Goal: Task Accomplishment & Management: Manage account settings

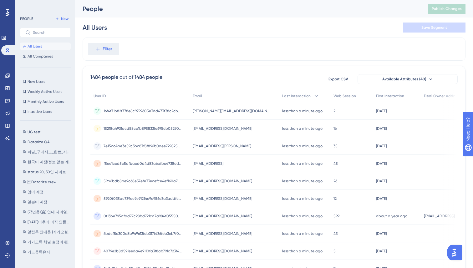
click at [85, 80] on div "1484 people out of 1484 people Export CSV Available Attributes (40) User ID Ema…" at bounding box center [274, 273] width 383 height 414
click at [33, 140] on span "Datarize QA" at bounding box center [39, 141] width 22 height 5
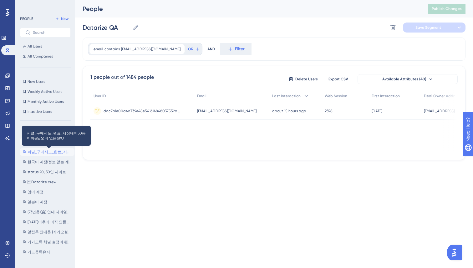
click at [33, 152] on span "퍼널_구매시도_완료_시장대비50등이하&딜오너 없음&KO" at bounding box center [50, 151] width 44 height 5
type input "퍼널_구매시도_완료_시장대비50등이하&딜오너 없음&KO"
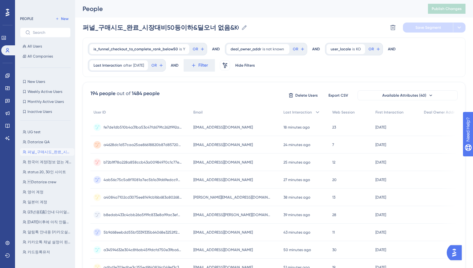
click at [78, 99] on div "Performance Users Engagement Widgets Feedback Product Updates Knowledge Base AI…" at bounding box center [274, 253] width 398 height 506
click at [203, 64] on button "Filter" at bounding box center [198, 65] width 31 height 13
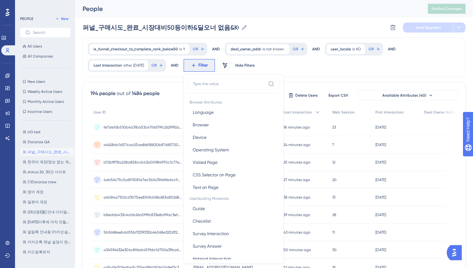
scroll to position [31, 0]
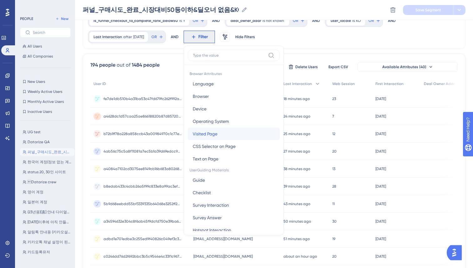
click at [209, 132] on span "Visited Page" at bounding box center [205, 134] width 25 height 8
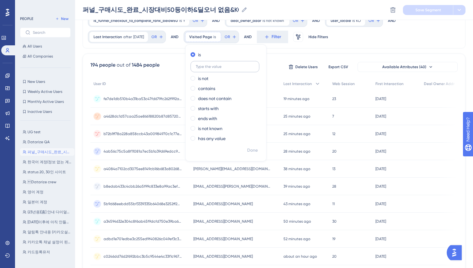
click at [226, 66] on input "text" at bounding box center [225, 66] width 58 height 4
click at [195, 118] on span at bounding box center [192, 118] width 5 height 5
click at [197, 117] on input "radio" at bounding box center [197, 117] width 0 height 0
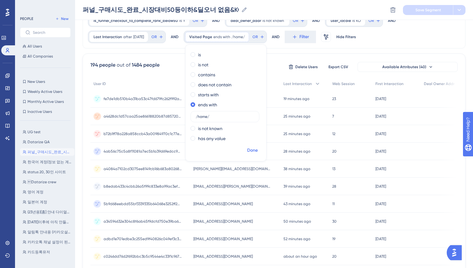
type input "/home/"
click at [257, 150] on span "Done" at bounding box center [252, 151] width 11 height 8
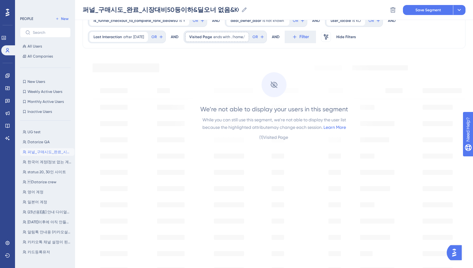
click at [355, 133] on div "We’re not able to display your users in this segment While you can still use th…" at bounding box center [274, 101] width 212 height 93
click at [367, 67] on div "We’re not able to display your users in this segment While you can still use th…" at bounding box center [274, 101] width 212 height 93
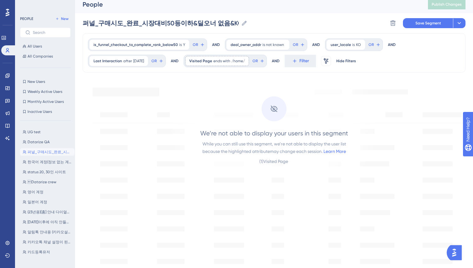
scroll to position [5, 0]
click at [223, 62] on span "ends with" at bounding box center [221, 60] width 17 height 5
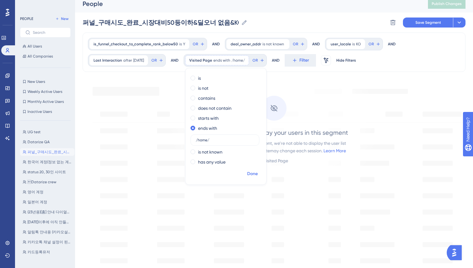
click at [258, 173] on span "Done" at bounding box center [252, 174] width 11 height 8
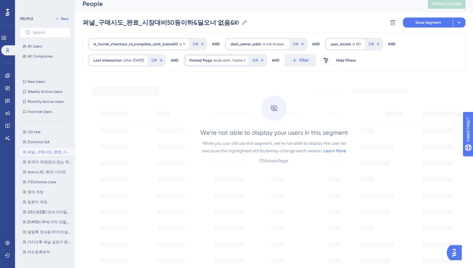
click at [230, 62] on span "ends with" at bounding box center [221, 60] width 17 height 5
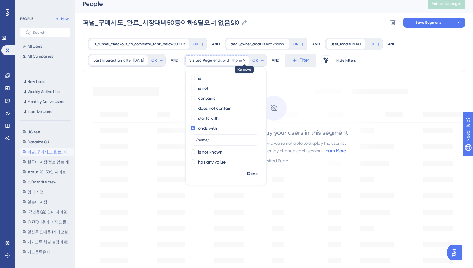
click at [246, 59] on icon at bounding box center [244, 60] width 4 height 4
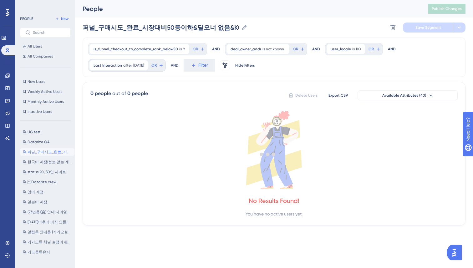
click at [318, 70] on div at bounding box center [268, 154] width 410 height 223
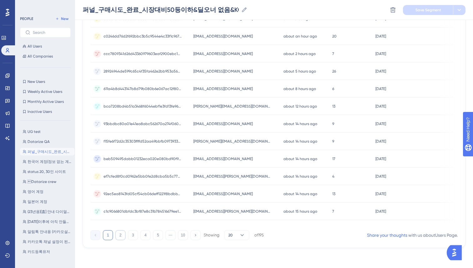
scroll to position [1, 0]
click at [119, 234] on button "2" at bounding box center [120, 235] width 10 height 10
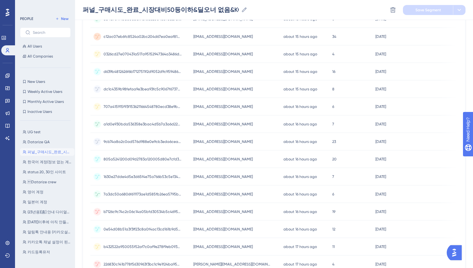
scroll to position [0, 0]
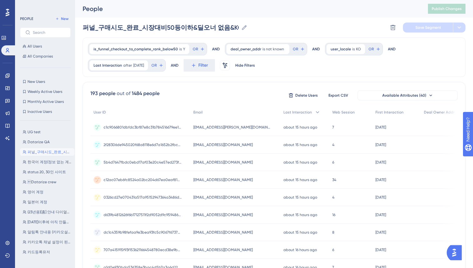
click at [305, 68] on div "is_funnel_checkout_to_complete_rank_below50 is Y Y Remove OR AND deal_owner_add…" at bounding box center [274, 57] width 383 height 39
click at [27, 80] on button "New Users New Users" at bounding box center [45, 82] width 51 height 8
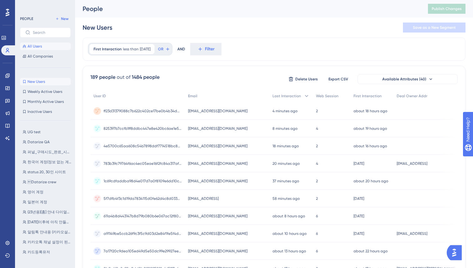
click at [46, 45] on button "All Users" at bounding box center [45, 47] width 51 height 8
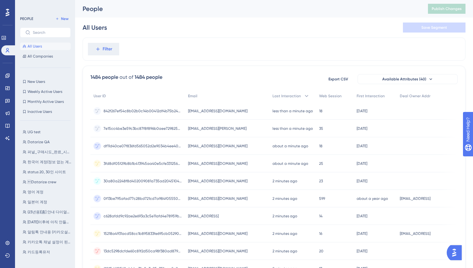
click at [238, 31] on div "All Users Save Segment" at bounding box center [274, 28] width 383 height 20
click at [98, 49] on icon at bounding box center [97, 49] width 3 height 3
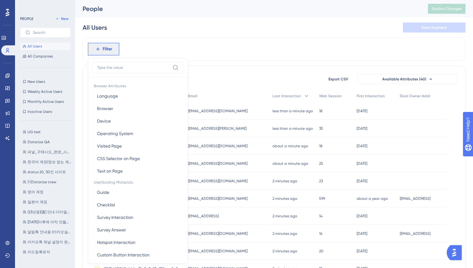
scroll to position [27, 0]
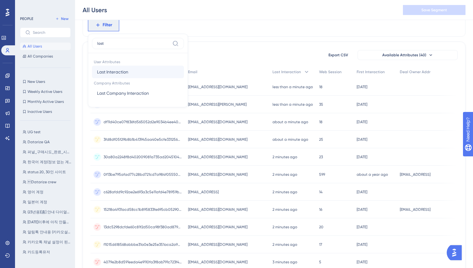
type input "last"
click at [113, 71] on span "Last Interaction" at bounding box center [112, 72] width 31 height 8
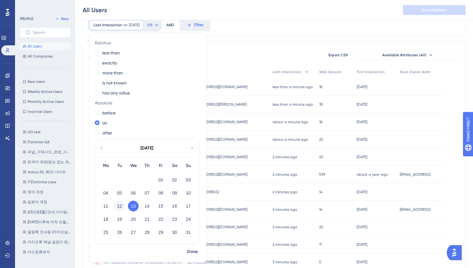
click at [118, 207] on button "12" at bounding box center [119, 206] width 11 height 11
click at [231, 46] on div "1484 people out of 1484 people Export CSV Available Attributes (40) User ID Ema…" at bounding box center [274, 249] width 383 height 414
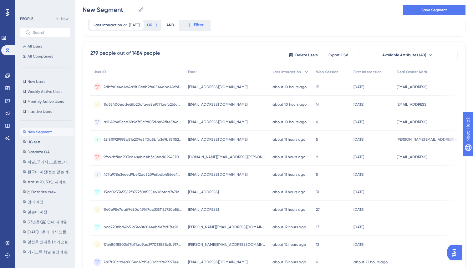
scroll to position [7, 0]
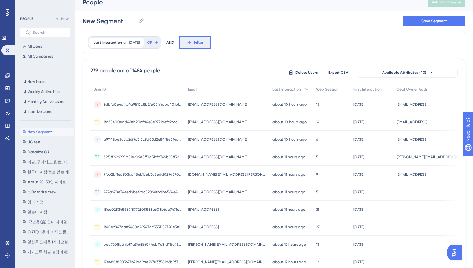
click at [199, 44] on span "Filter" at bounding box center [199, 43] width 10 height 8
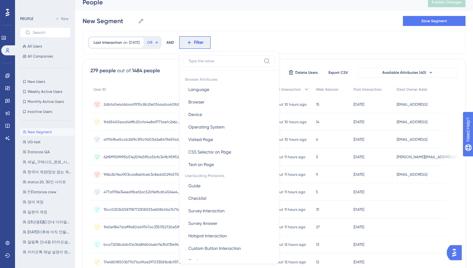
scroll to position [30, 0]
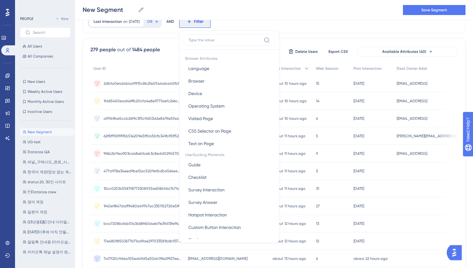
click at [213, 38] on input at bounding box center [224, 40] width 73 height 5
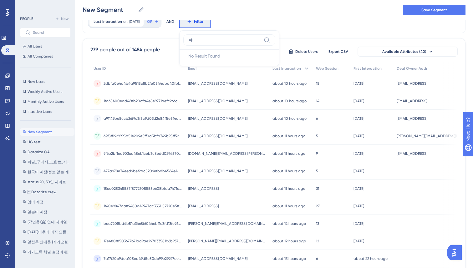
type input "ㅍ"
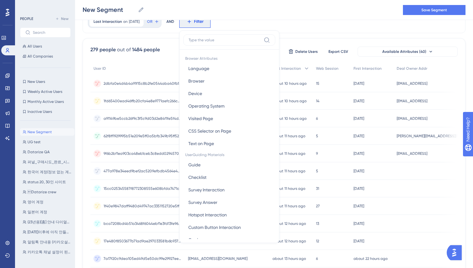
type input "c"
click at [211, 113] on button "Visited Page Visited Page" at bounding box center [229, 118] width 92 height 13
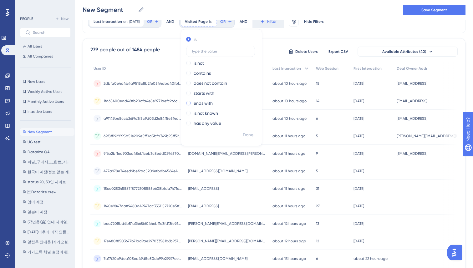
click at [201, 104] on label "ends with" at bounding box center [202, 103] width 19 height 8
type input "/home/"
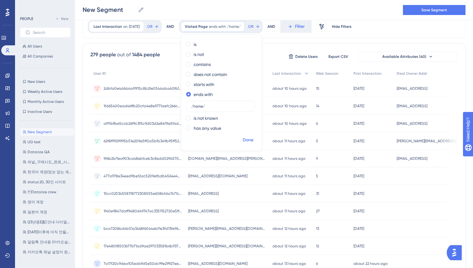
click at [253, 138] on span "Done" at bounding box center [248, 140] width 11 height 8
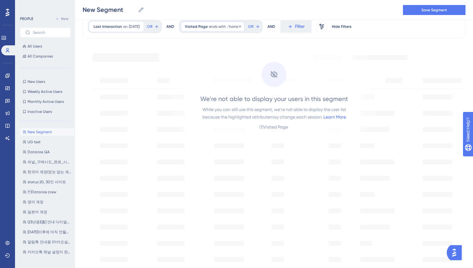
click at [234, 26] on span "/home/" at bounding box center [233, 26] width 13 height 5
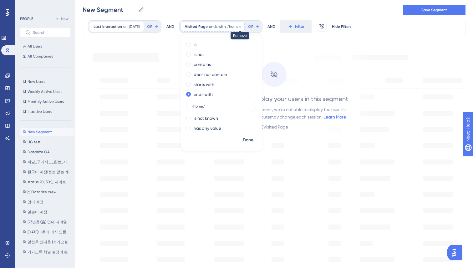
click at [242, 27] on icon at bounding box center [240, 27] width 4 height 4
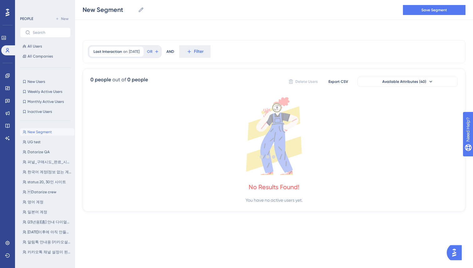
scroll to position [0, 0]
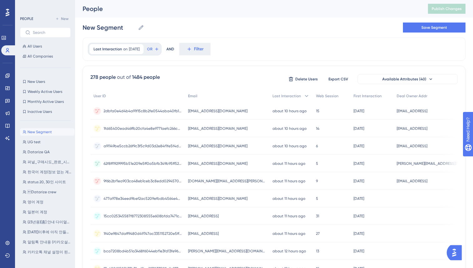
click at [266, 50] on div "Last Interaction on [DATE] [DATE] Remove OR AND Filter" at bounding box center [274, 49] width 383 height 23
click at [278, 50] on div "Last Interaction on [DATE] [DATE] Remove OR AND Filter" at bounding box center [274, 49] width 383 height 23
click at [246, 68] on div "278 people out of 1484 people Delete Users Export CSV Available Attributes (40)…" at bounding box center [274, 273] width 383 height 414
click at [52, 92] on span "Weekly Active Users" at bounding box center [45, 91] width 35 height 5
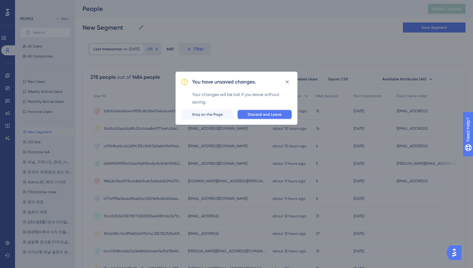
click at [258, 111] on button "Discard and Leave" at bounding box center [264, 114] width 55 height 10
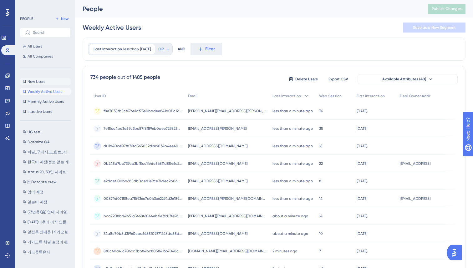
click at [40, 80] on span "New Users" at bounding box center [37, 81] width 18 height 5
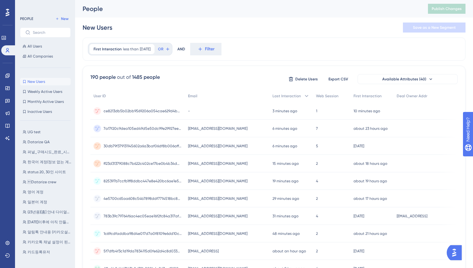
click at [86, 58] on div "First Interaction less than [DATE] [DATE] Remove OR AND Filter" at bounding box center [274, 49] width 383 height 23
click at [43, 45] on button "All Users" at bounding box center [45, 47] width 51 height 8
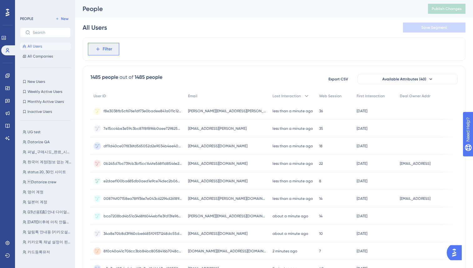
click at [100, 45] on button "Filter" at bounding box center [103, 49] width 31 height 13
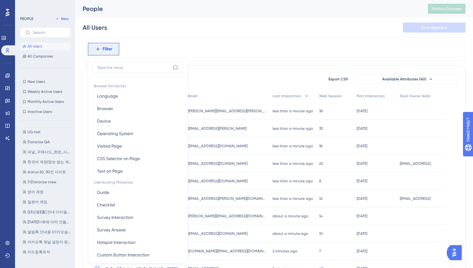
scroll to position [27, 0]
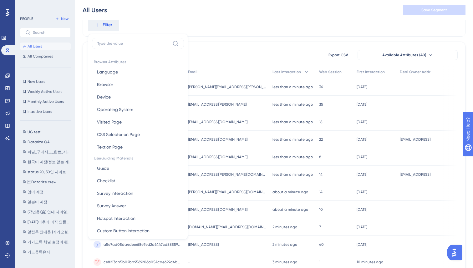
click at [121, 44] on input at bounding box center [133, 43] width 73 height 5
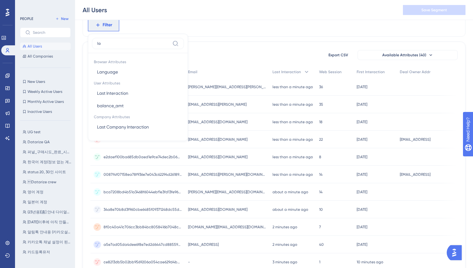
type input "l"
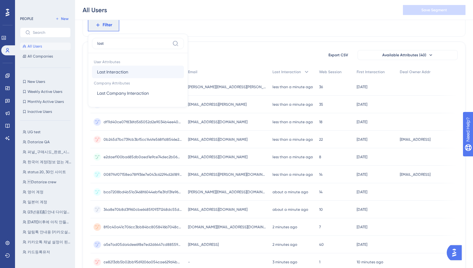
type input "last"
click at [106, 70] on span "Last Interaction" at bounding box center [112, 72] width 31 height 8
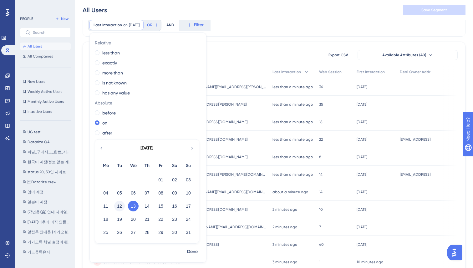
click at [118, 206] on button "12" at bounding box center [119, 206] width 11 height 11
click at [190, 252] on span "Done" at bounding box center [192, 252] width 11 height 8
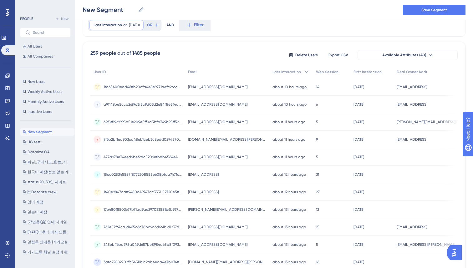
click at [123, 26] on span "on" at bounding box center [125, 25] width 4 height 5
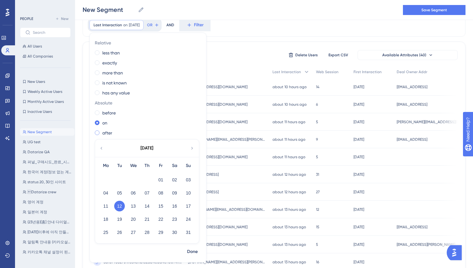
click at [101, 132] on div "after" at bounding box center [147, 133] width 104 height 8
click at [190, 250] on span "Done" at bounding box center [192, 252] width 11 height 8
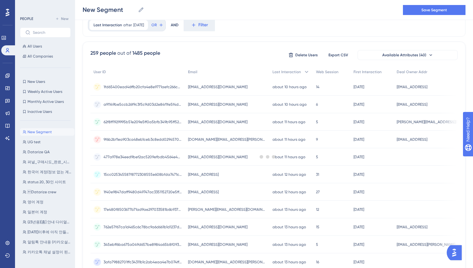
scroll to position [0, 0]
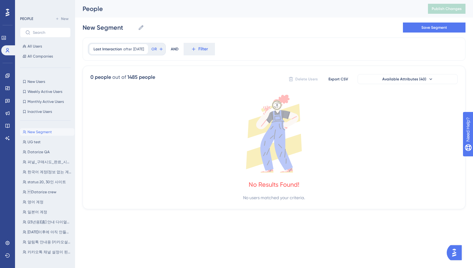
click at [181, 224] on div "Performance Users Engagement Widgets Feedback Product Updates Knowledge Base AI…" at bounding box center [236, 114] width 473 height 229
click at [137, 53] on div "Last Interaction after [DATE] [DATE] Remove" at bounding box center [118, 49] width 58 height 10
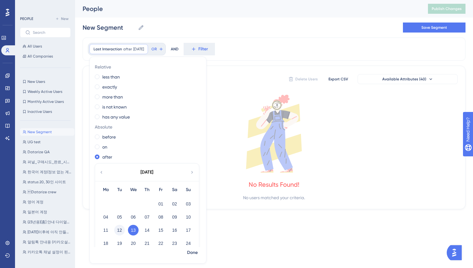
click at [119, 227] on button "12" at bounding box center [119, 230] width 11 height 11
click at [191, 255] on span "Done" at bounding box center [192, 253] width 11 height 8
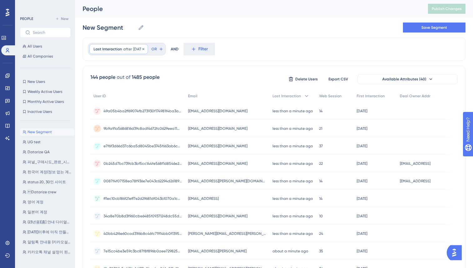
click at [128, 53] on div "Last Interaction after [DATE] [DATE] Remove" at bounding box center [118, 49] width 58 height 10
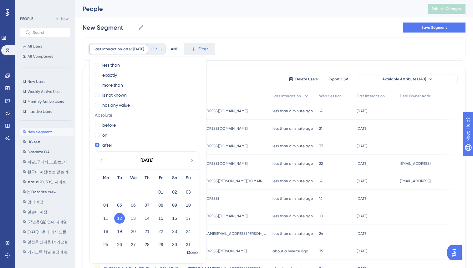
scroll to position [23, 0]
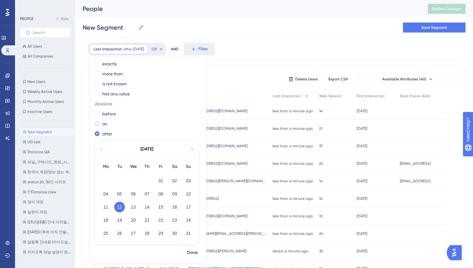
click at [96, 126] on div "on" at bounding box center [147, 124] width 104 height 8
click at [195, 254] on span "Done" at bounding box center [192, 253] width 11 height 8
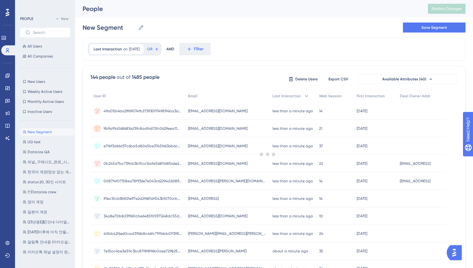
click at [243, 58] on div at bounding box center [268, 154] width 410 height 223
click at [114, 48] on span "Last Interaction" at bounding box center [107, 49] width 28 height 5
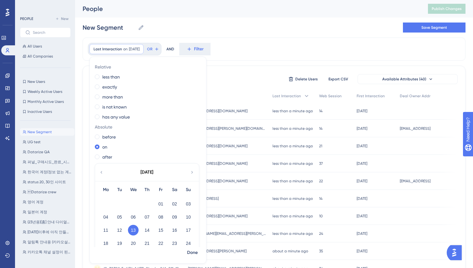
click at [236, 47] on div "Last Interaction on [DATE] [DATE] Remove Relative less than exactly more than i…" at bounding box center [274, 49] width 383 height 23
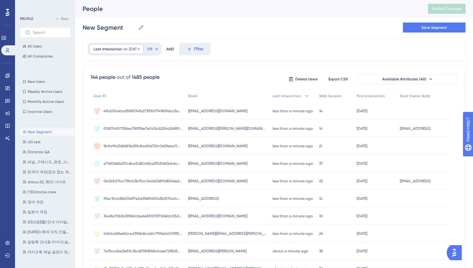
click at [123, 47] on span "on" at bounding box center [125, 49] width 4 height 5
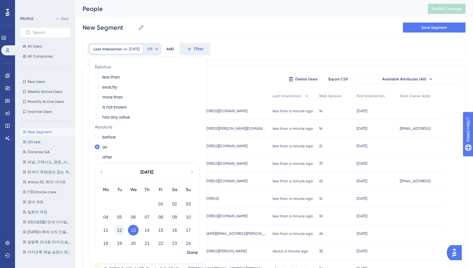
click at [120, 229] on button "12" at bounding box center [119, 230] width 11 height 11
click at [192, 253] on span "Done" at bounding box center [192, 253] width 11 height 8
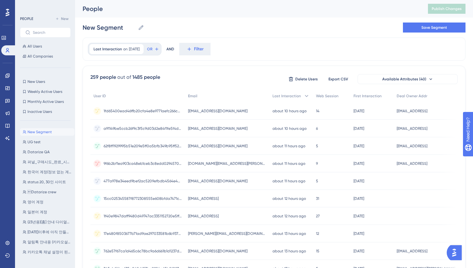
click at [258, 53] on div "Last Interaction on [DATE] [DATE] Remove OR AND Filter" at bounding box center [274, 49] width 383 height 23
click at [136, 50] on span "[DATE]" at bounding box center [134, 49] width 11 height 5
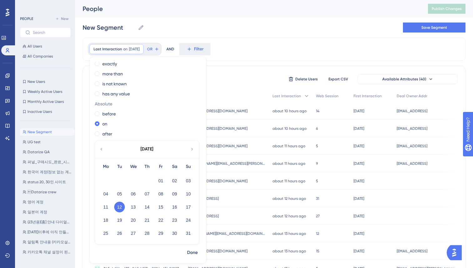
scroll to position [1, 0]
click at [97, 133] on span at bounding box center [97, 133] width 5 height 5
click at [101, 132] on input "radio" at bounding box center [101, 132] width 0 height 0
click at [119, 207] on button "12" at bounding box center [119, 207] width 11 height 11
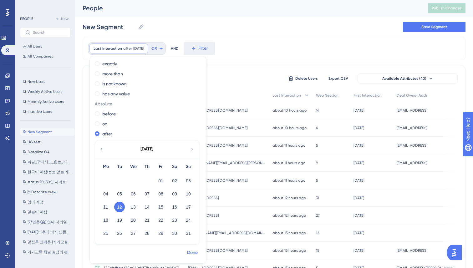
click at [191, 251] on span "Done" at bounding box center [192, 253] width 11 height 8
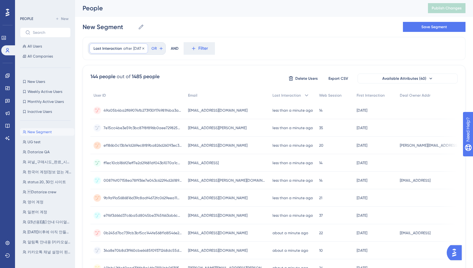
click at [118, 49] on span "Last Interaction" at bounding box center [107, 48] width 28 height 5
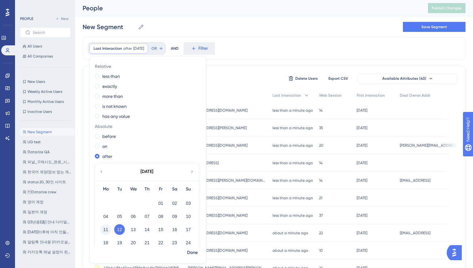
click at [108, 230] on button "11" at bounding box center [105, 229] width 11 height 11
click at [190, 250] on span "Done" at bounding box center [192, 253] width 11 height 8
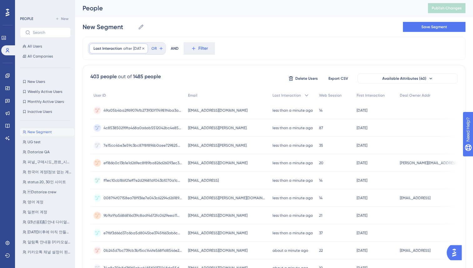
click at [138, 48] on span "[DATE]" at bounding box center [138, 48] width 11 height 5
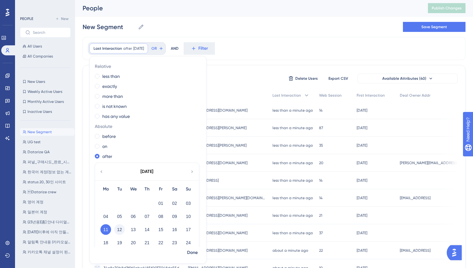
click at [119, 230] on button "12" at bounding box center [119, 229] width 11 height 11
click at [97, 147] on span at bounding box center [97, 146] width 5 height 5
click at [101, 145] on input "radio" at bounding box center [101, 145] width 0 height 0
click at [193, 251] on span "Done" at bounding box center [192, 253] width 11 height 8
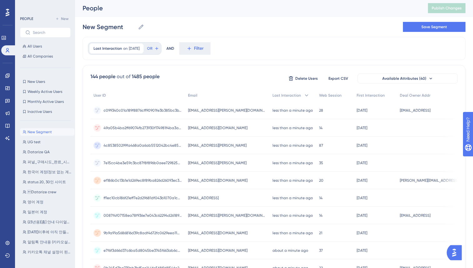
click at [268, 63] on div "Last Interaction on [DATE] [DATE] Remove OR AND Filter 144 people out of 1485 p…" at bounding box center [274, 258] width 383 height 443
click at [265, 53] on div "Last Interaction on [DATE] [DATE] Remove OR AND Filter" at bounding box center [274, 48] width 383 height 23
click at [115, 50] on span "Last Interaction" at bounding box center [107, 48] width 28 height 5
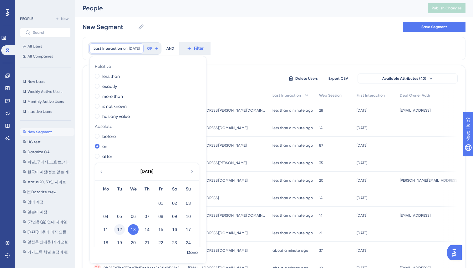
click at [120, 232] on button "12" at bounding box center [119, 229] width 11 height 11
click at [188, 255] on span "Done" at bounding box center [192, 253] width 11 height 8
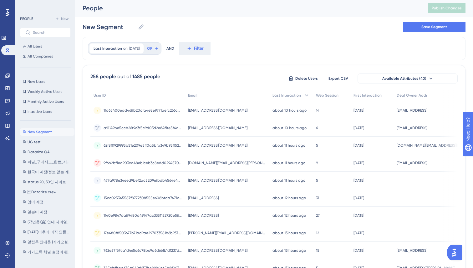
click at [268, 44] on div "Last Interaction on [DATE] [DATE] Remove OR AND Filter" at bounding box center [274, 48] width 383 height 23
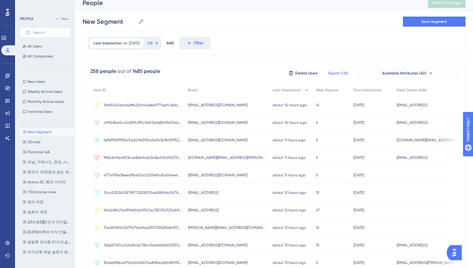
click at [338, 73] on span "Export CSV" at bounding box center [338, 73] width 20 height 5
click at [40, 187] on div "New Segment New Segment UG test UG test Datarize QA Datarize QA 퍼널_구매시도_완료_시장대비…" at bounding box center [47, 191] width 54 height 131
click at [37, 191] on span "Datarize crew" at bounding box center [42, 191] width 29 height 5
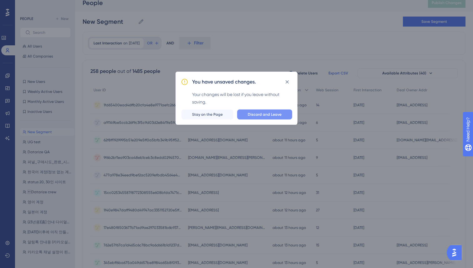
click at [268, 110] on button "Discard and Leave" at bounding box center [264, 114] width 55 height 10
type input "Datarize crew"
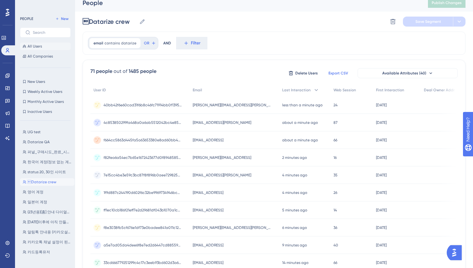
click at [38, 48] on span "All Users" at bounding box center [35, 46] width 14 height 5
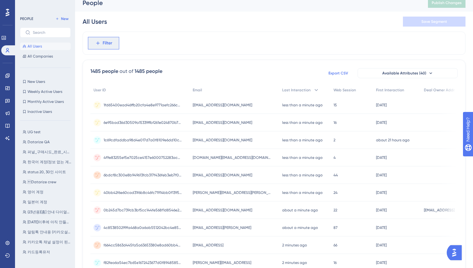
click at [106, 43] on span "Filter" at bounding box center [108, 43] width 10 height 8
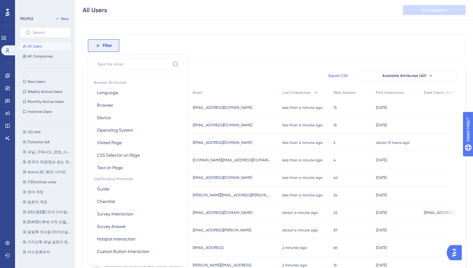
scroll to position [30, 0]
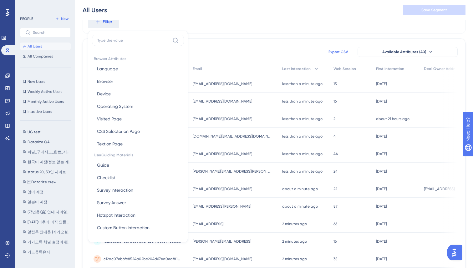
click at [106, 43] on input at bounding box center [133, 40] width 73 height 5
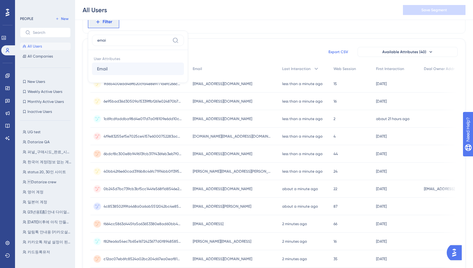
type input "emai"
click at [107, 68] on span "Email" at bounding box center [102, 69] width 11 height 8
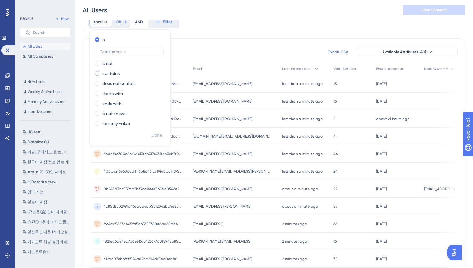
click at [113, 72] on label "contains" at bounding box center [110, 74] width 17 height 8
type input "datarize"
click at [155, 137] on span "Done" at bounding box center [156, 136] width 11 height 8
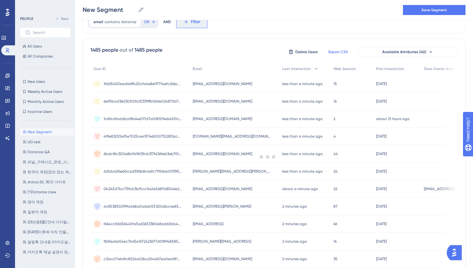
click at [180, 24] on button "Filter" at bounding box center [191, 22] width 31 height 13
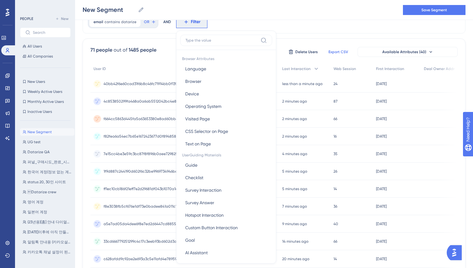
scroll to position [43, 0]
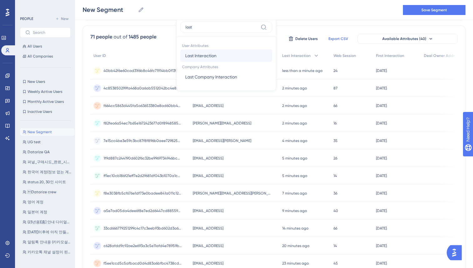
type input "last"
click at [208, 56] on span "Last Interaction" at bounding box center [200, 56] width 31 height 8
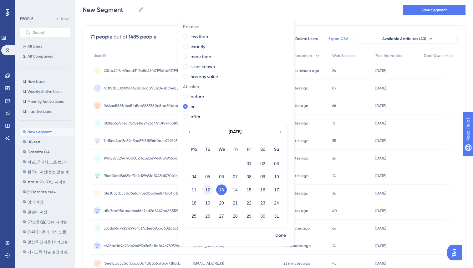
click at [207, 189] on button "12" at bounding box center [207, 189] width 11 height 11
click at [205, 189] on button "12" at bounding box center [207, 189] width 11 height 11
click at [277, 234] on span "Done" at bounding box center [280, 236] width 11 height 8
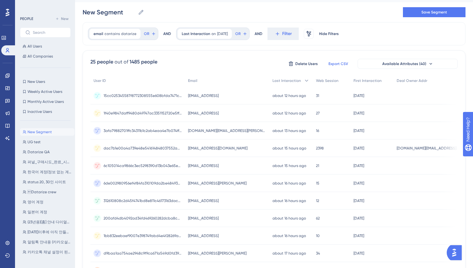
scroll to position [0, 0]
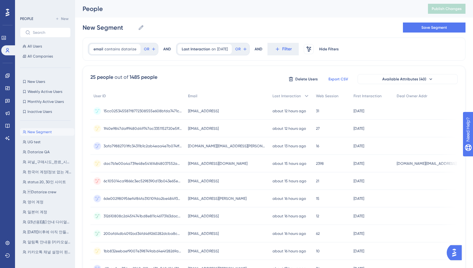
click at [235, 72] on div "25 people out of 1485 people Delete Users Export CSV Available Attributes (40) …" at bounding box center [274, 273] width 383 height 414
click at [110, 50] on span "contains" at bounding box center [111, 49] width 15 height 5
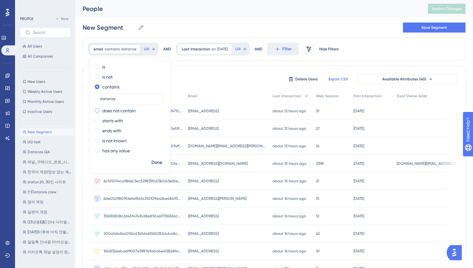
click at [110, 108] on label "does not contain" at bounding box center [118, 111] width 33 height 8
click at [158, 162] on span "Done" at bounding box center [156, 163] width 11 height 8
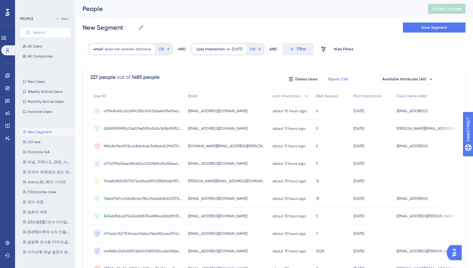
click at [358, 26] on div "New Segment New Segment Save Segment" at bounding box center [274, 28] width 383 height 20
click at [339, 78] on span "Export CSV" at bounding box center [338, 79] width 20 height 5
click at [40, 31] on input "text" at bounding box center [49, 32] width 33 height 4
paste input "[EMAIL_ADDRESS][DOMAIN_NAME]"
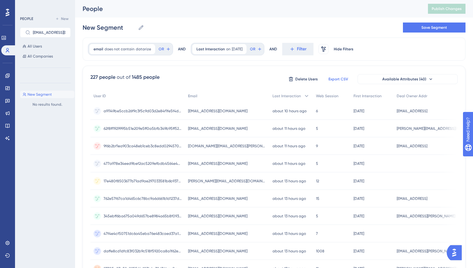
click at [198, 30] on div "New Segment New Segment Save Segment" at bounding box center [274, 28] width 383 height 20
click at [51, 48] on button "All Users" at bounding box center [45, 47] width 51 height 8
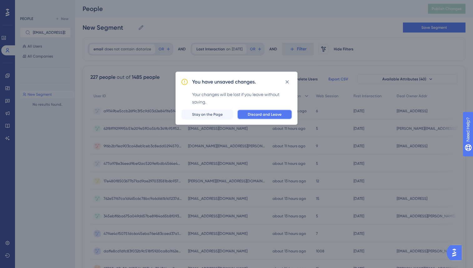
click at [255, 113] on span "Discard and Leave" at bounding box center [265, 114] width 34 height 5
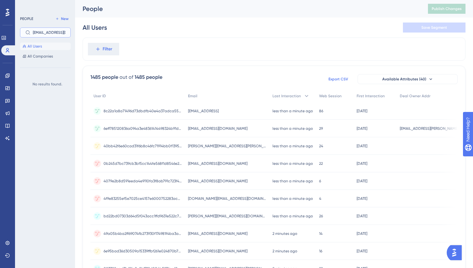
click at [55, 33] on input "[EMAIL_ADDRESS][DOMAIN_NAME]" at bounding box center [49, 32] width 33 height 4
paste input "text"
type input "z"
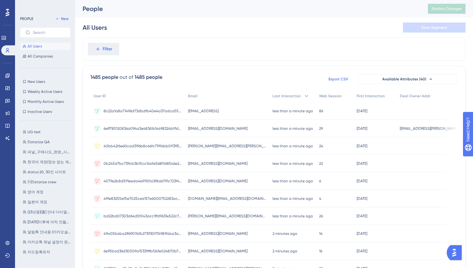
click at [208, 36] on div "All Users Save Segment" at bounding box center [274, 28] width 383 height 20
click at [144, 34] on div "All Users Save Segment" at bounding box center [274, 28] width 383 height 20
click at [101, 48] on button "Filter" at bounding box center [103, 49] width 31 height 13
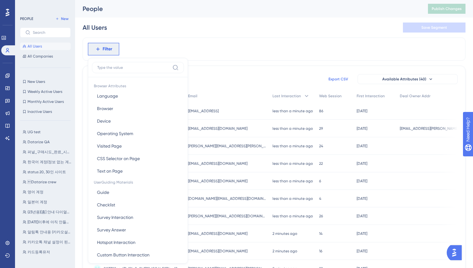
scroll to position [27, 0]
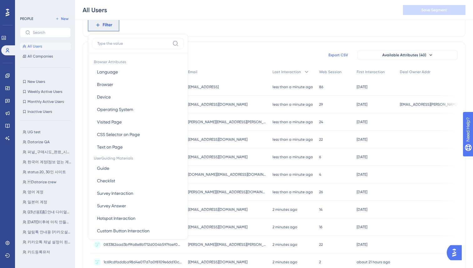
click at [115, 44] on input at bounding box center [133, 43] width 73 height 5
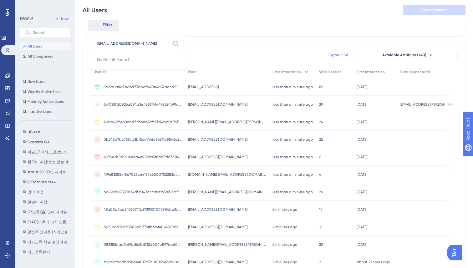
click at [150, 38] on label "[EMAIL_ADDRESS][DOMAIN_NAME]" at bounding box center [138, 43] width 92 height 11
click at [150, 41] on input "[EMAIL_ADDRESS][DOMAIN_NAME]" at bounding box center [133, 43] width 73 height 5
drag, startPoint x: 148, startPoint y: 43, endPoint x: 90, endPoint y: 47, distance: 58.3
click at [90, 47] on div "[EMAIL_ADDRESS][DOMAIN_NAME] No Result Found No Result Found" at bounding box center [138, 52] width 100 height 36
type input "[EMAIL_ADDRESS]"
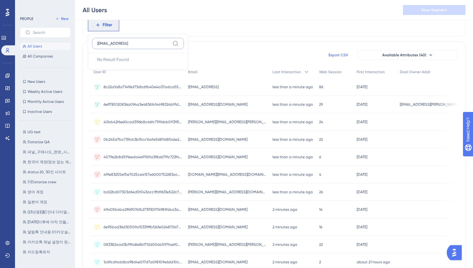
drag, startPoint x: 146, startPoint y: 43, endPoint x: 90, endPoint y: 43, distance: 55.9
click at [90, 43] on div "[EMAIL_ADDRESS] No Result Found No Result Found" at bounding box center [138, 52] width 100 height 36
type input "email"
click at [106, 69] on span "Email" at bounding box center [102, 72] width 11 height 8
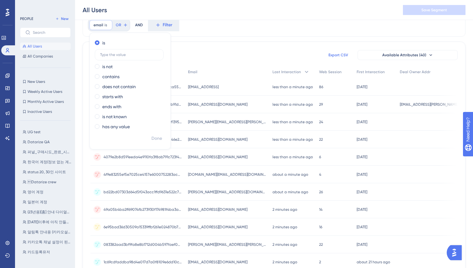
scroll to position [0, 0]
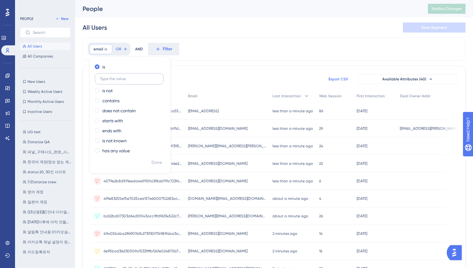
click at [110, 81] on input "text" at bounding box center [129, 79] width 58 height 4
type input "[EMAIL_ADDRESS][DOMAIN_NAME]"
click at [157, 162] on span "Done" at bounding box center [156, 163] width 11 height 8
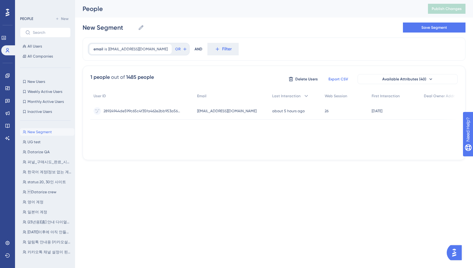
click at [218, 137] on div "User ID Email Last Interaction Web Session First Interaction Deal Owner Addr 28…" at bounding box center [273, 121] width 367 height 63
click at [253, 171] on div "Performance Users Engagement Widgets Feedback Product Updates Knowledge Base AI…" at bounding box center [236, 90] width 473 height 180
click at [160, 27] on div "New Segment New Segment Save Segment" at bounding box center [274, 28] width 383 height 20
click at [211, 29] on div "New Segment New Segment Save Segment" at bounding box center [274, 28] width 383 height 20
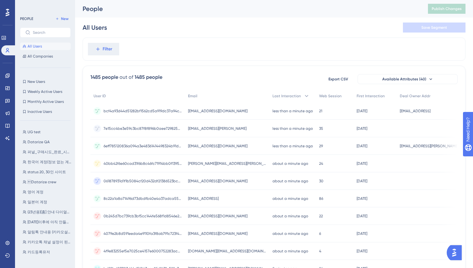
click at [230, 56] on div "Filter" at bounding box center [274, 49] width 383 height 23
click at [108, 48] on span "Filter" at bounding box center [108, 49] width 10 height 8
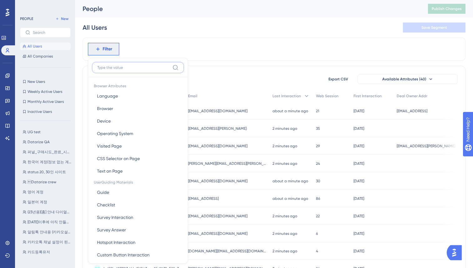
click at [140, 68] on input at bounding box center [133, 67] width 73 height 5
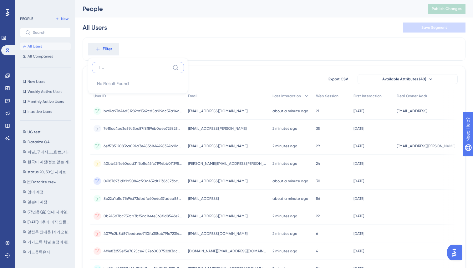
type input "ㅣ"
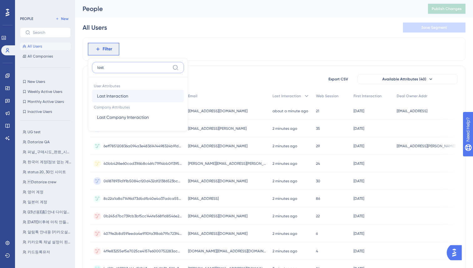
type input "last"
click at [117, 98] on span "Last Interaction" at bounding box center [112, 96] width 31 height 8
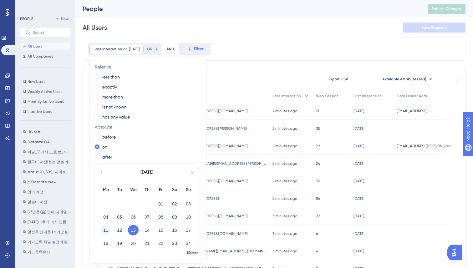
click at [107, 229] on button "11" at bounding box center [105, 230] width 11 height 11
click at [103, 158] on label "after" at bounding box center [107, 157] width 10 height 8
click at [190, 253] on span "Done" at bounding box center [192, 253] width 11 height 8
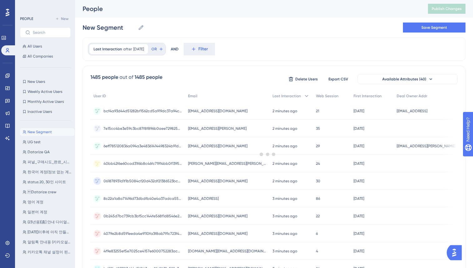
click at [253, 58] on div at bounding box center [268, 154] width 410 height 223
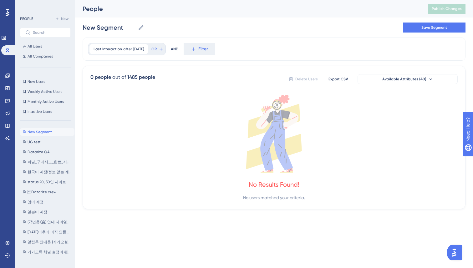
click at [253, 58] on div "Last Interaction after 8/13/2025 8/13/2025 Remove OR AND Filter" at bounding box center [274, 49] width 383 height 23
click at [124, 53] on div "Last Interaction after [DATE] [DATE] Remove" at bounding box center [118, 49] width 58 height 10
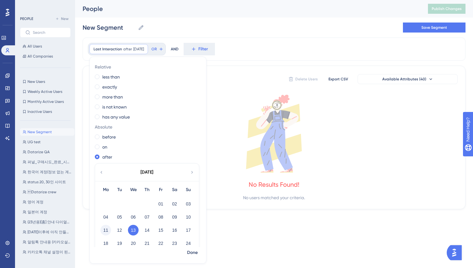
click at [103, 230] on button "11" at bounding box center [105, 230] width 11 height 11
click at [194, 253] on span "Done" at bounding box center [192, 253] width 11 height 8
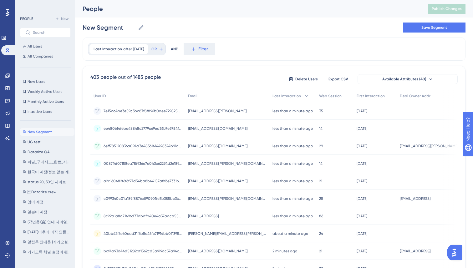
click at [175, 65] on div "Last Interaction after 8/11/2025 8/11/2025 Remove OR AND Filter 403 people out …" at bounding box center [274, 259] width 383 height 443
click at [206, 49] on span "Filter" at bounding box center [203, 49] width 10 height 8
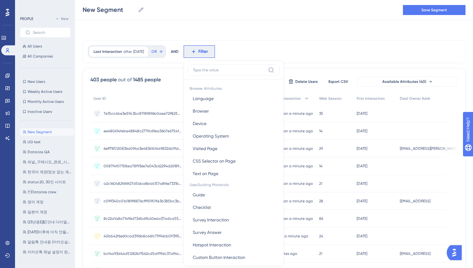
scroll to position [27, 0]
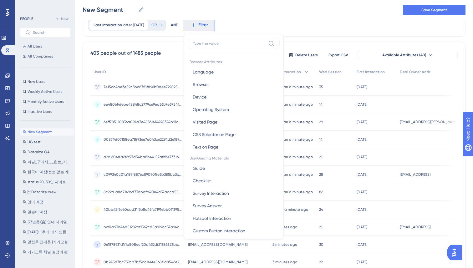
click at [220, 45] on input at bounding box center [229, 43] width 73 height 5
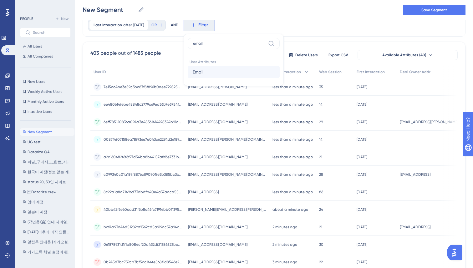
type input "email"
click at [216, 73] on button "Email Email" at bounding box center [234, 72] width 92 height 13
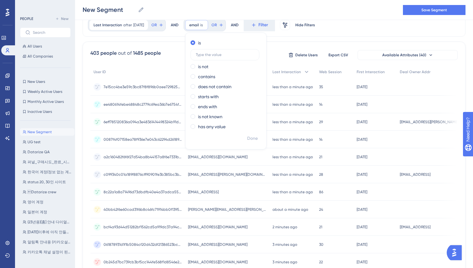
scroll to position [10, 0]
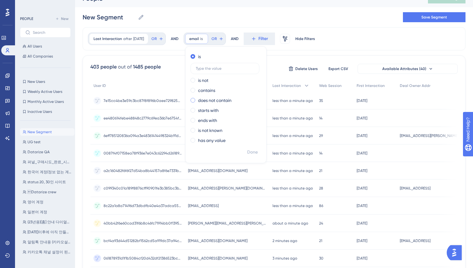
click at [205, 99] on label "does not contain" at bounding box center [214, 101] width 33 height 8
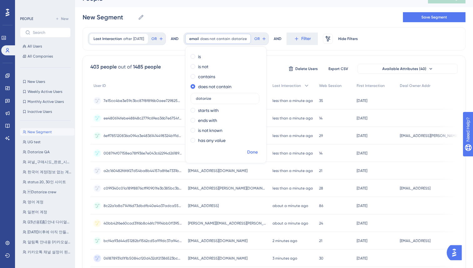
type input "datarize"
click at [258, 151] on span "Done" at bounding box center [252, 152] width 11 height 8
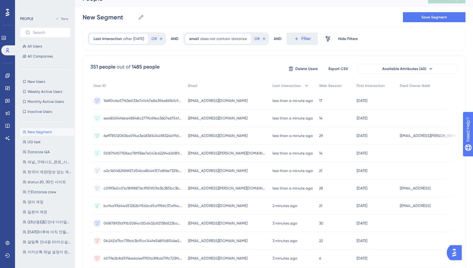
click at [84, 60] on div "351 people out of 1485 people Delete Users Export CSV Available Attributes (40)…" at bounding box center [274, 262] width 383 height 414
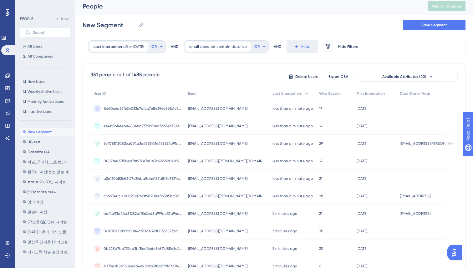
scroll to position [0, 0]
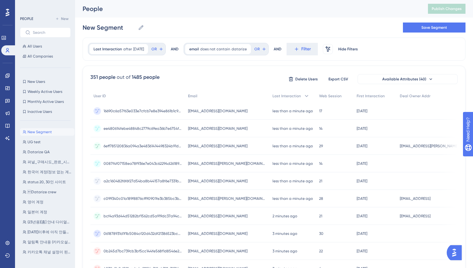
click at [335, 27] on div "New Segment New Segment Save Segment" at bounding box center [274, 28] width 383 height 20
click at [336, 79] on span "Export CSV" at bounding box center [338, 79] width 20 height 5
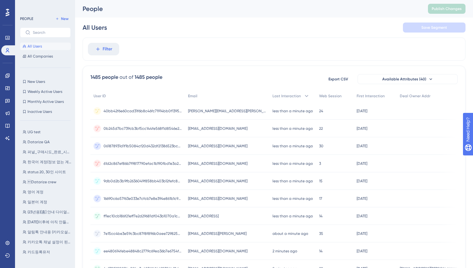
click at [146, 33] on div "All Users Save Segment" at bounding box center [274, 28] width 383 height 20
click at [96, 51] on icon at bounding box center [98, 49] width 6 height 6
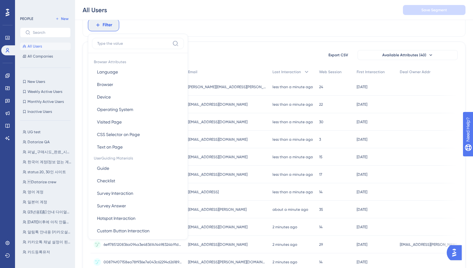
click at [120, 42] on input at bounding box center [133, 43] width 73 height 5
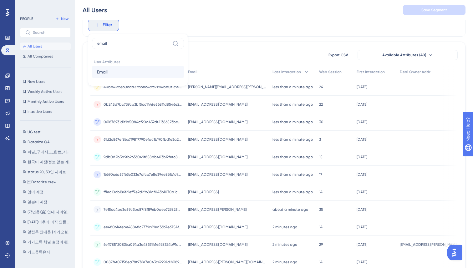
type input "email"
click at [106, 73] on span "Email" at bounding box center [102, 72] width 11 height 8
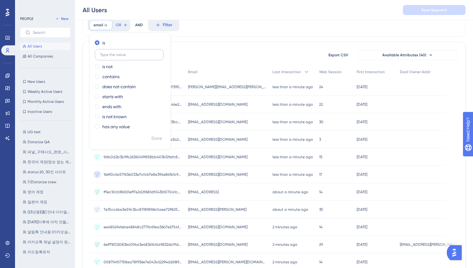
click at [119, 55] on input "text" at bounding box center [129, 55] width 58 height 4
type input "yye1027@lghnh.com"
click at [157, 138] on span "Done" at bounding box center [156, 139] width 11 height 8
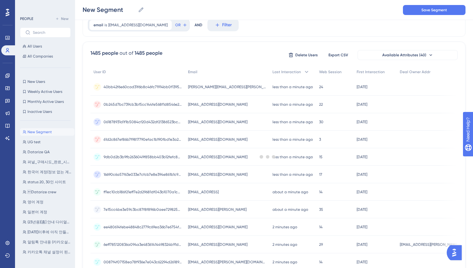
scroll to position [0, 0]
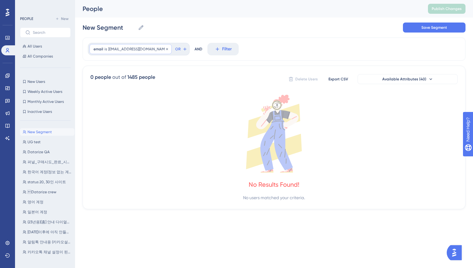
click at [110, 47] on span "yye1027@lghnh.com" at bounding box center [137, 49] width 59 height 5
click at [139, 80] on input "yye1027@lghnh.com" at bounding box center [129, 79] width 58 height 4
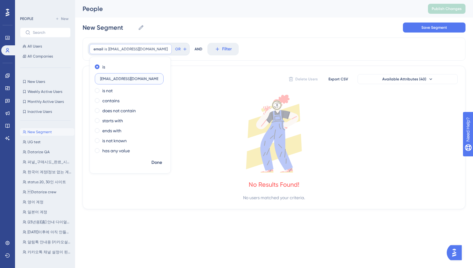
paste input "nkim@layerscosmetic"
type input "ynkim@layerscosmetic.com"
click at [156, 162] on span "Done" at bounding box center [156, 163] width 11 height 8
click at [206, 85] on div at bounding box center [268, 154] width 410 height 223
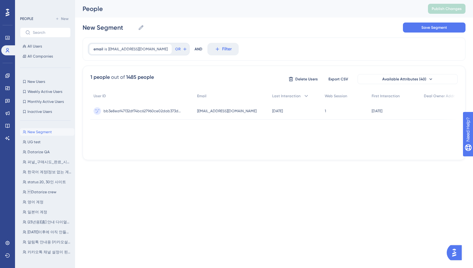
click at [281, 56] on div "email is ynkim@layerscosmetic.com ynkim@layerscosmetic.com Remove OR AND Filter" at bounding box center [274, 49] width 383 height 23
click at [123, 49] on span "ynkim@layerscosmetic.com" at bounding box center [137, 49] width 59 height 5
click at [127, 80] on input "ynkim@layerscosmetic.com" at bounding box center [129, 79] width 58 height 4
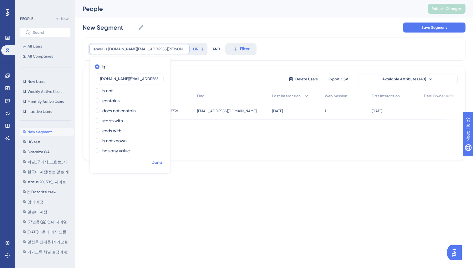
type input "yn.kim@platonv.com"
click at [162, 161] on span "Done" at bounding box center [156, 163] width 11 height 8
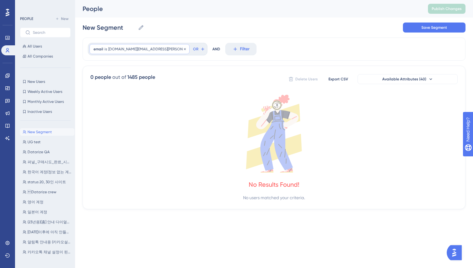
click at [126, 49] on span "yn.kim@platonv.com" at bounding box center [146, 49] width 77 height 5
click at [143, 81] on label "yn.kim@platonv.com" at bounding box center [129, 78] width 69 height 11
click at [143, 81] on input "yn.kim@platonv.com" at bounding box center [129, 79] width 58 height 4
click at [143, 81] on label "yn.kim@platonv.com" at bounding box center [129, 78] width 69 height 11
click at [143, 81] on input "yn.kim@platonv.com" at bounding box center [129, 79] width 58 height 4
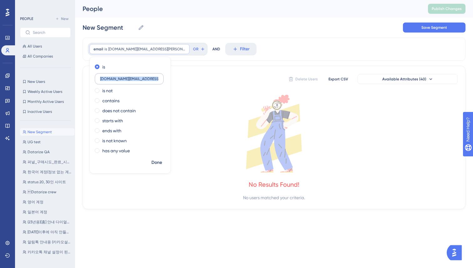
click at [143, 81] on label "yn.kim@platonv.com" at bounding box center [129, 78] width 69 height 11
click at [143, 81] on input "yn.kim@platonv.com" at bounding box center [129, 79] width 58 height 4
click at [146, 79] on input "yn.kim@platonv.com" at bounding box center [129, 79] width 58 height 4
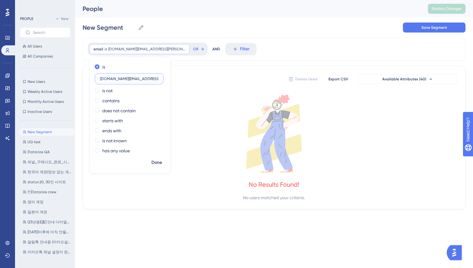
paste input "wwjdwls9304@gmail"
type input "wwjdwls9304@gmail.com"
click at [155, 158] on button "Done" at bounding box center [157, 162] width 18 height 11
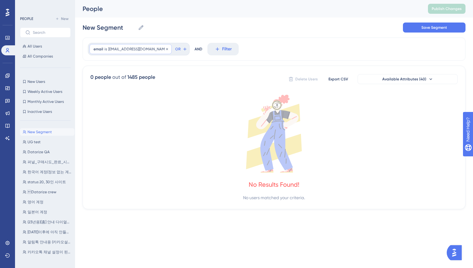
click at [136, 51] on span "wwjdwls9304@gmail.com" at bounding box center [137, 49] width 59 height 5
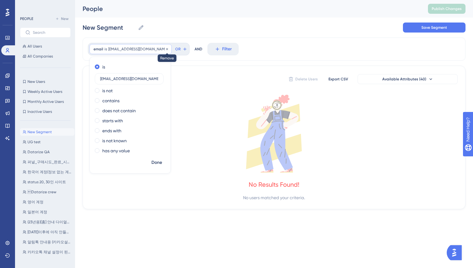
click at [165, 49] on icon at bounding box center [167, 49] width 4 height 4
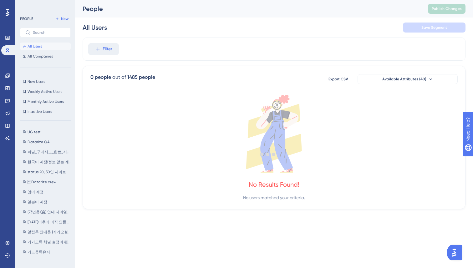
click at [112, 48] on div at bounding box center [268, 154] width 410 height 223
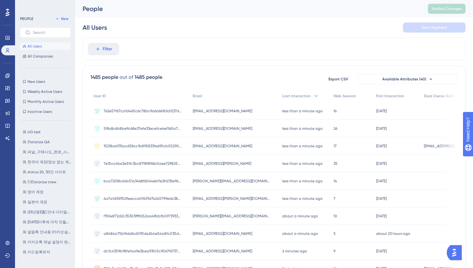
drag, startPoint x: 163, startPoint y: 44, endPoint x: 158, endPoint y: 44, distance: 5.3
click at [162, 44] on div "Filter" at bounding box center [274, 49] width 383 height 23
click at [100, 44] on button "Filter" at bounding box center [103, 49] width 31 height 13
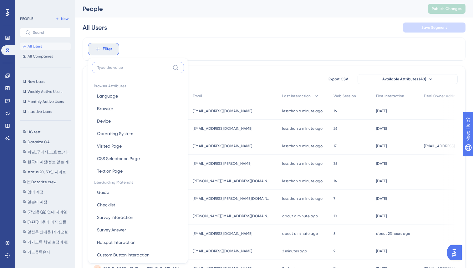
scroll to position [25, 0]
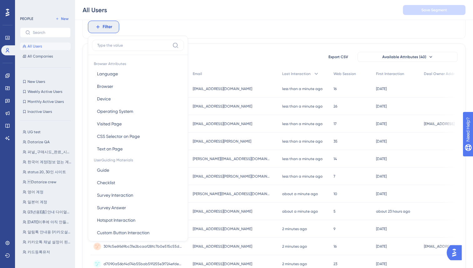
click at [143, 51] on div at bounding box center [138, 47] width 92 height 15
click at [133, 43] on input at bounding box center [133, 45] width 73 height 5
type input "ㄷ"
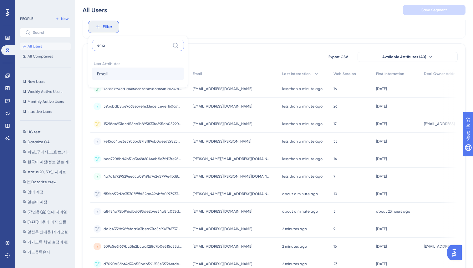
type input "ema"
click at [107, 72] on span "Email" at bounding box center [102, 74] width 11 height 8
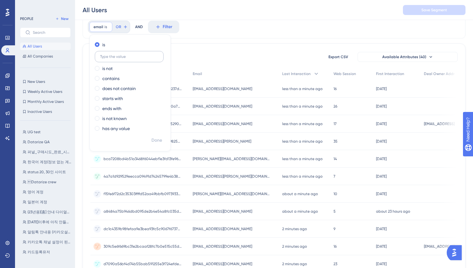
click at [124, 59] on label at bounding box center [129, 56] width 69 height 11
click at [124, 59] on input "text" at bounding box center [129, 56] width 58 height 4
paste input "tigger@jinochio.com"
type input "tigger@jinochio.com"
click at [155, 139] on span "Done" at bounding box center [156, 141] width 11 height 8
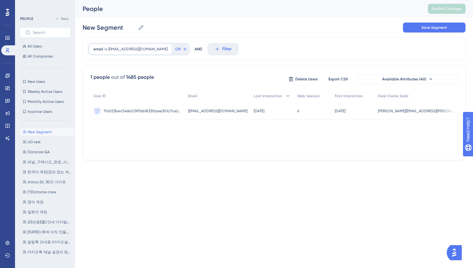
scroll to position [0, 0]
click at [119, 48] on span "tigger@jinochio.com" at bounding box center [137, 49] width 59 height 5
click at [123, 81] on input "tigger@jinochio.com" at bounding box center [129, 79] width 58 height 4
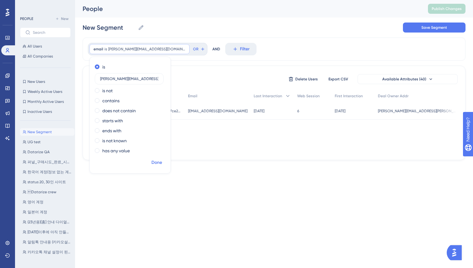
type input "sarah.heejaekim@gmail.com"
click at [159, 162] on span "Done" at bounding box center [156, 163] width 11 height 8
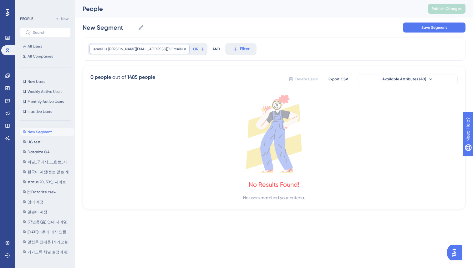
click at [118, 52] on div "email is sarah.heejaekim@gmail.com sarah.heejaekim@gmail.com Remove" at bounding box center [139, 49] width 100 height 10
click at [119, 79] on input "sarah.heejaekim@gmail.com" at bounding box center [129, 79] width 58 height 4
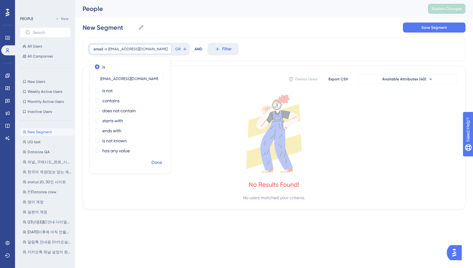
type input "rwt5068@newrichad.com"
click at [159, 159] on span "Done" at bounding box center [156, 163] width 11 height 8
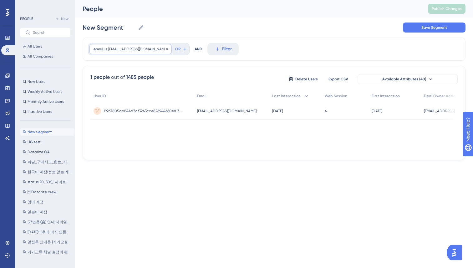
click at [128, 49] on span "rwt5068@newrichad.com" at bounding box center [137, 49] width 59 height 5
click at [148, 78] on input "rwt5068@newrichad.com" at bounding box center [129, 79] width 58 height 4
type input "[EMAIL_ADDRESS][DOMAIN_NAME]"
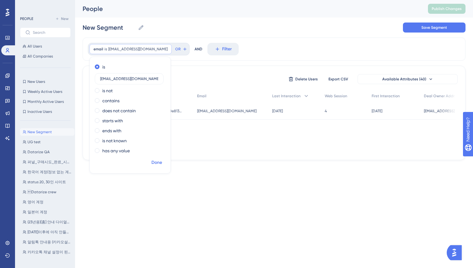
click at [159, 156] on div "is qa.datarize1@gmail.com is not contains does not contain starts with ends wit…" at bounding box center [130, 109] width 81 height 95
click at [157, 160] on span "Done" at bounding box center [156, 163] width 11 height 8
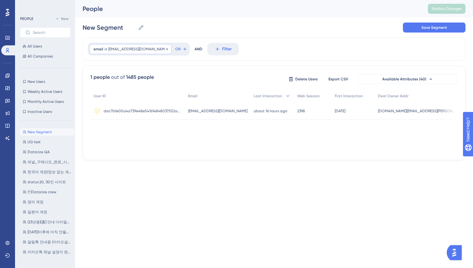
click at [133, 48] on span "[EMAIL_ADDRESS][DOMAIN_NAME]" at bounding box center [137, 49] width 59 height 5
click at [134, 78] on input "[EMAIL_ADDRESS][DOMAIN_NAME]" at bounding box center [129, 79] width 58 height 4
type input "official@uplabs.kr"
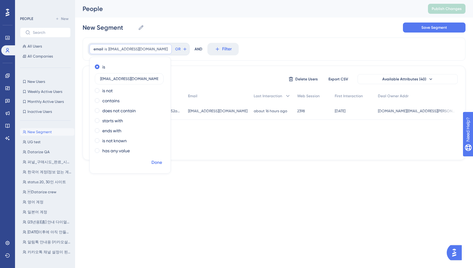
click at [157, 163] on span "Done" at bounding box center [156, 163] width 11 height 8
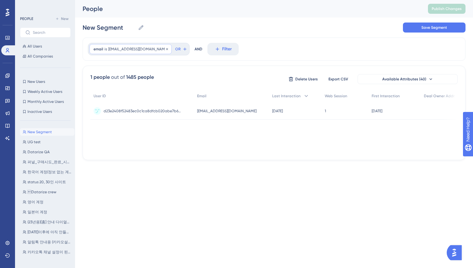
click at [115, 49] on span "official@uplabs.kr" at bounding box center [137, 49] width 59 height 5
click at [126, 79] on input "official@uplabs.kr" at bounding box center [129, 79] width 58 height 4
click at [157, 160] on span "Done" at bounding box center [156, 163] width 11 height 8
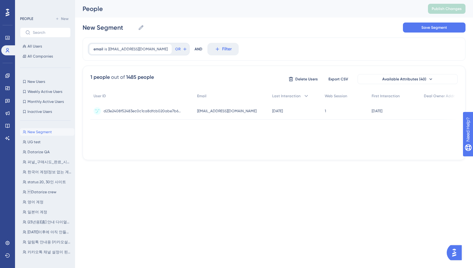
click at [233, 155] on div "1 people out of 1485 people Delete Users Export CSV Available Attributes (40) U…" at bounding box center [274, 113] width 383 height 94
click at [121, 49] on span "official@uplabs.kr" at bounding box center [137, 49] width 59 height 5
click at [142, 81] on input "official@uplabs.kr" at bounding box center [129, 79] width 58 height 4
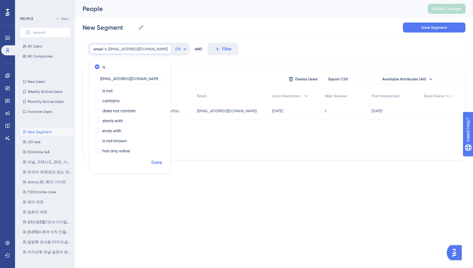
type input "md@seamonster.kr"
click at [160, 164] on span "Done" at bounding box center [156, 163] width 11 height 8
click at [120, 48] on span "md@seamonster.kr" at bounding box center [137, 49] width 59 height 5
click at [136, 78] on input "md@seamonster.kr" at bounding box center [129, 79] width 58 height 4
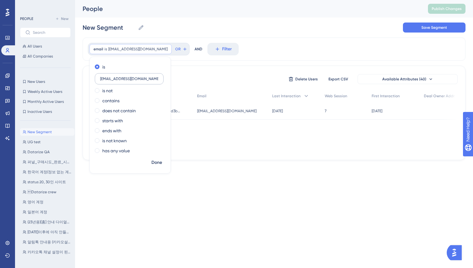
click at [136, 78] on input "md@seamonster.kr" at bounding box center [129, 79] width 58 height 4
type input "marketing@straighit.net"
click at [157, 164] on span "Done" at bounding box center [156, 163] width 11 height 8
click at [123, 48] on span "marketing@straighit.net" at bounding box center [137, 49] width 59 height 5
click at [133, 81] on label "marketing@straighit.net" at bounding box center [129, 78] width 69 height 11
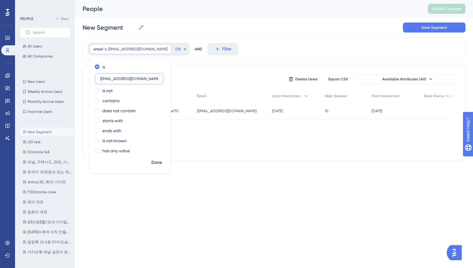
click at [133, 81] on input "marketing@straighit.net" at bounding box center [129, 79] width 58 height 4
click at [133, 81] on label "marketing@straighit.net" at bounding box center [129, 78] width 69 height 11
click at [133, 81] on input "marketing@straighit.net" at bounding box center [129, 79] width 58 height 4
click at [133, 81] on label "marketing@straighit.net" at bounding box center [129, 78] width 69 height 11
click at [133, 81] on input "marketing@straighit.net" at bounding box center [129, 79] width 58 height 4
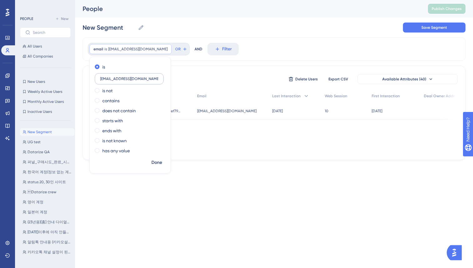
click at [124, 76] on label "marketing@straighit.net" at bounding box center [129, 78] width 69 height 11
click at [124, 77] on input "marketing@straighit.net" at bounding box center [129, 79] width 58 height 4
click at [124, 76] on label "marketing@straighit.net" at bounding box center [129, 78] width 69 height 11
click at [124, 77] on input "marketing@straighit.net" at bounding box center [129, 79] width 58 height 4
click at [121, 79] on input "marketing@straighit.net" at bounding box center [129, 79] width 58 height 4
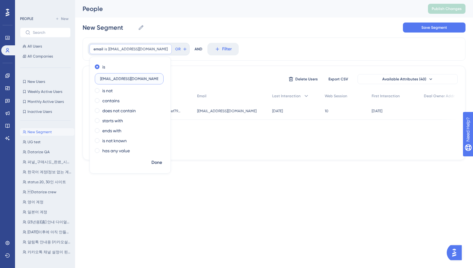
click at [121, 79] on input "marketing@straighit.net" at bounding box center [129, 79] width 58 height 4
paste input "basin07@naver.com"
type input "basin07@naver.com"
click at [156, 161] on span "Done" at bounding box center [156, 163] width 11 height 8
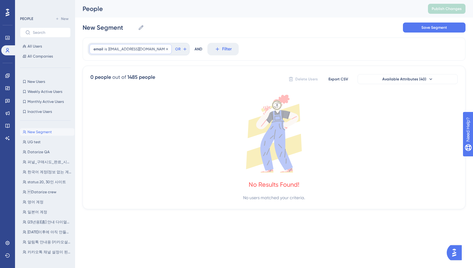
click at [120, 50] on span "basin07@naver.com" at bounding box center [137, 49] width 59 height 5
click at [140, 79] on input "basin07@naver.com" at bounding box center [129, 79] width 58 height 4
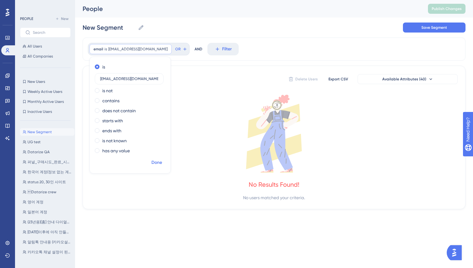
type input "admin@nosework-official.com"
click at [159, 163] on span "Done" at bounding box center [156, 163] width 11 height 8
click at [137, 46] on div "email is admin@nosework-official.com admin@nosework-official.com Remove" at bounding box center [130, 49] width 82 height 10
click at [133, 80] on input "admin@nosework-official.com" at bounding box center [129, 79] width 58 height 4
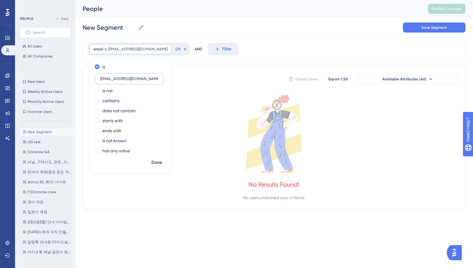
click at [133, 80] on input "admin@nosework-official.com" at bounding box center [129, 79] width 58 height 4
type input "gitae.park@spris.com"
click at [158, 162] on span "Done" at bounding box center [156, 163] width 11 height 8
click at [123, 48] on span "gitae.park@spris.com" at bounding box center [137, 49] width 59 height 5
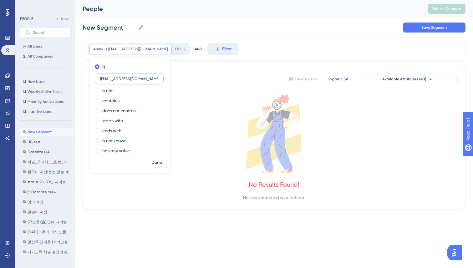
click at [124, 81] on input "gitae.park@spris.com" at bounding box center [129, 79] width 58 height 4
type input "info@rooters.co.kr"
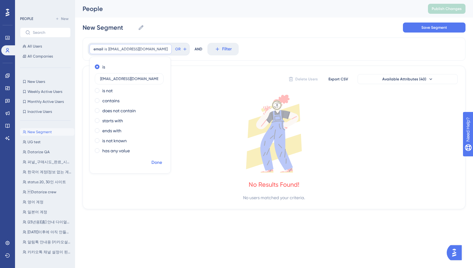
click at [156, 162] on span "Done" at bounding box center [156, 163] width 11 height 8
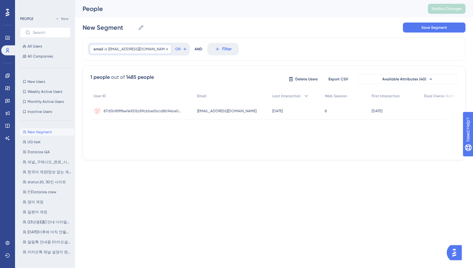
click at [117, 50] on span "info@rooters.co.kr" at bounding box center [137, 49] width 59 height 5
click at [127, 79] on input "info@rooters.co.kr" at bounding box center [129, 79] width 58 height 4
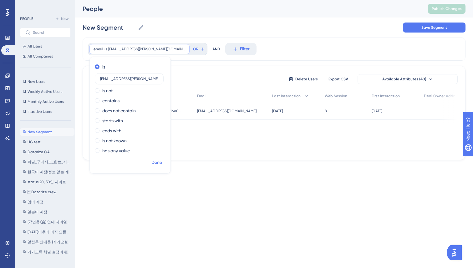
type input "jaemyung.yim@bigm.kr"
click at [156, 164] on span "Done" at bounding box center [156, 163] width 11 height 8
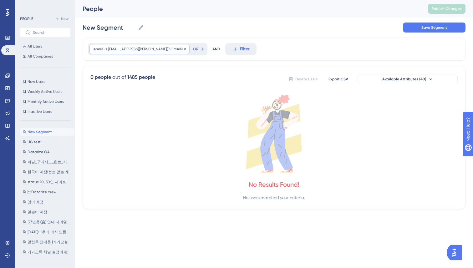
click at [130, 50] on span "jaemyung.yim@bigm.kr" at bounding box center [146, 49] width 77 height 5
drag, startPoint x: 151, startPoint y: 77, endPoint x: 85, endPoint y: 76, distance: 65.6
click at [85, 76] on div "email is jaemyung.yim@bigm.kr jaemyung.yim@bigm.kr Remove is jaemyung.yim@bigm.…" at bounding box center [274, 124] width 383 height 172
click at [135, 51] on span "jaemyung.yim@bigm.kr" at bounding box center [146, 49] width 77 height 5
drag, startPoint x: 145, startPoint y: 81, endPoint x: 100, endPoint y: 79, distance: 44.7
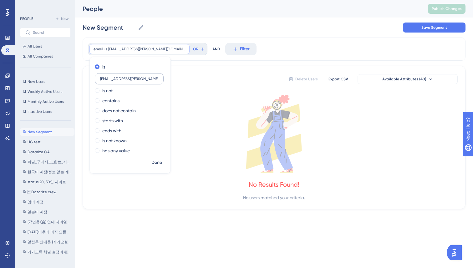
click at [96, 80] on label "jaemyung.yim@bigm.kr" at bounding box center [129, 78] width 69 height 11
click at [126, 79] on input "jaemyung.yim@bigm.kr" at bounding box center [129, 79] width 58 height 4
drag, startPoint x: 146, startPoint y: 80, endPoint x: 94, endPoint y: 77, distance: 52.0
click at [94, 77] on div "is jaemyung.yim@bigm.kr is not contains does not contain starts with ends with …" at bounding box center [130, 109] width 81 height 95
paste input "hy@iphilo.co"
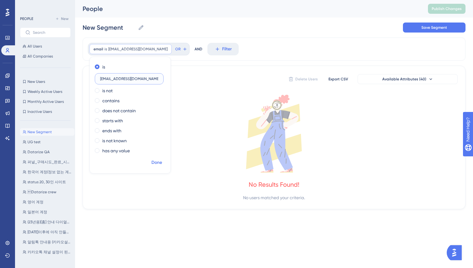
type input "jhy@iphilo.co.kr"
click at [157, 163] on span "Done" at bounding box center [156, 163] width 11 height 8
click at [120, 49] on span "jhy@iphilo.co.kr" at bounding box center [137, 49] width 59 height 5
drag, startPoint x: 133, startPoint y: 85, endPoint x: 136, endPoint y: 81, distance: 4.7
click at [133, 85] on div "is jhy@iphilo.co.kr is not contains does not contain starts with ends with is n…" at bounding box center [130, 109] width 81 height 95
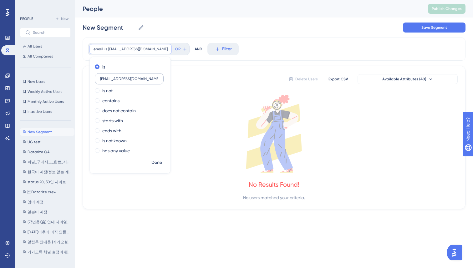
click at [136, 81] on label "jhy@iphilo.co.kr" at bounding box center [129, 78] width 69 height 11
click at [136, 81] on input "jhy@iphilo.co.kr" at bounding box center [129, 79] width 58 height 4
click at [136, 81] on label "jhy@iphilo.co.kr" at bounding box center [129, 78] width 69 height 11
click at [136, 81] on input "jhy@iphilo.co.kr" at bounding box center [129, 79] width 58 height 4
click at [135, 81] on input "jhy@iphilo.co.kr" at bounding box center [129, 79] width 58 height 4
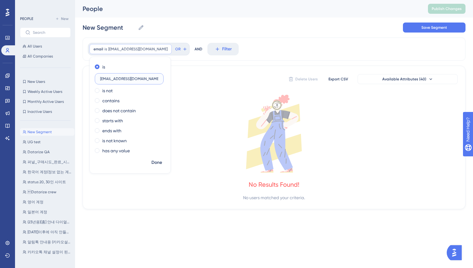
paste input "ihyeon.shim@valen-life.com"
type input "jihyeon.shim@valen-life.com"
click at [158, 162] on span "Done" at bounding box center [156, 163] width 11 height 8
click at [164, 143] on icon at bounding box center [273, 134] width 367 height 78
click at [126, 45] on div "email is jihyeon.shim@valen-life.com jihyeon.shim@valen-life.com Remove" at bounding box center [130, 49] width 82 height 10
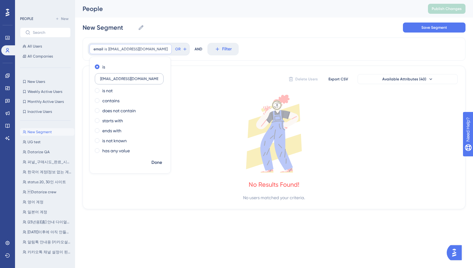
click at [127, 79] on input "jihyeon.shim@valen-life.com" at bounding box center [129, 79] width 58 height 4
type input "jingyung@tirtir.co.kr"
click at [157, 162] on span "Done" at bounding box center [156, 163] width 11 height 8
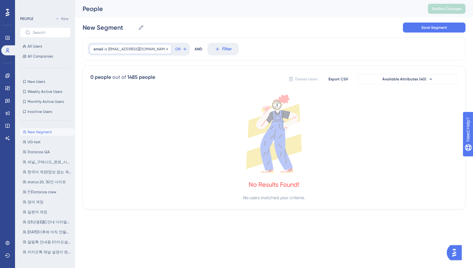
click at [122, 49] on span "jingyung@tirtir.co.kr" at bounding box center [137, 49] width 59 height 5
click at [147, 78] on input "jingyung@tirtir.co.kr" at bounding box center [129, 79] width 58 height 4
type input "jiyoung@ptry.co.kr"
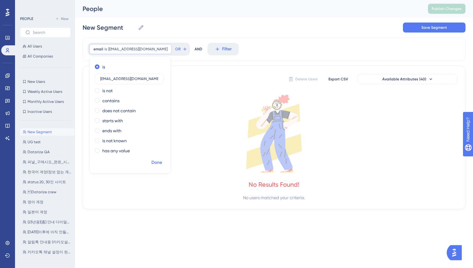
click at [153, 162] on span "Done" at bounding box center [156, 163] width 11 height 8
click at [118, 47] on span "jiyoung@ptry.co.kr" at bounding box center [137, 49] width 59 height 5
click at [124, 53] on div "email is jiyoung@ptry.co.kr jiyoung@ptry.co.kr Remove" at bounding box center [130, 49] width 82 height 10
click at [129, 78] on input "jiyoung@ptry.co.kr" at bounding box center [129, 79] width 58 height 4
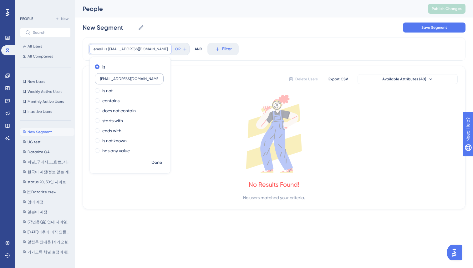
click at [129, 78] on input "jiyoung@ptry.co.kr" at bounding box center [129, 79] width 58 height 4
type input "yjlee@hyundaibio.com"
click at [157, 163] on span "Done" at bounding box center [156, 163] width 11 height 8
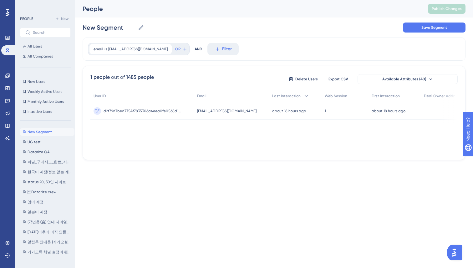
click at [122, 54] on div "email is yjlee@hyundaibio.com yjlee@hyundaibio.com Remove OR" at bounding box center [139, 49] width 102 height 13
click at [124, 48] on span "yjlee@hyundaibio.com" at bounding box center [137, 49] width 59 height 5
click at [149, 78] on input "yjlee@hyundaibio.com" at bounding box center [129, 79] width 58 height 4
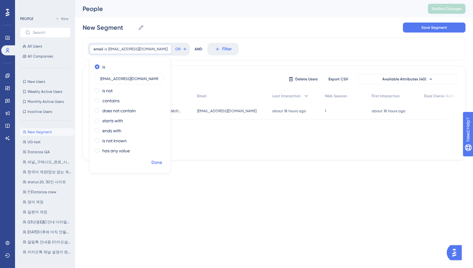
type input "uiseok@ptry.co.kr"
click at [155, 165] on span "Done" at bounding box center [156, 163] width 11 height 8
click at [115, 47] on span "uiseok@ptry.co.kr" at bounding box center [137, 49] width 59 height 5
click at [152, 79] on input "uiseok@ptry.co.kr" at bounding box center [129, 79] width 58 height 4
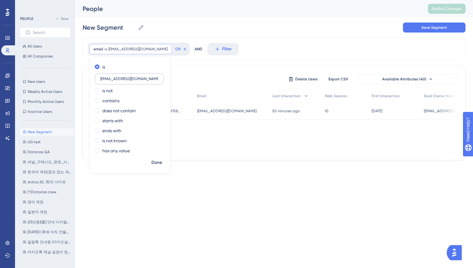
click at [152, 79] on input "uiseok@ptry.co.kr" at bounding box center [129, 79] width 58 height 4
type input "therix0911@naver.com"
click at [152, 160] on span "Done" at bounding box center [156, 163] width 11 height 8
click at [116, 48] on span "therix0911@naver.com" at bounding box center [137, 49] width 59 height 5
click at [141, 78] on input "therix0911@naver.com" at bounding box center [129, 79] width 58 height 4
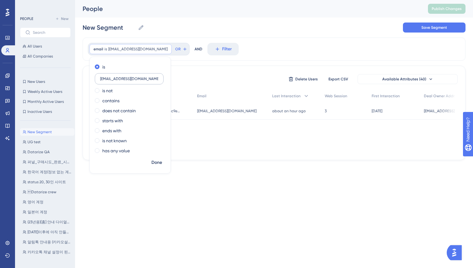
click at [141, 78] on input "therix0911@naver.com" at bounding box center [129, 79] width 58 height 4
type input "ynkim@layerscosmetic.com"
click at [160, 162] on span "Done" at bounding box center [156, 163] width 11 height 8
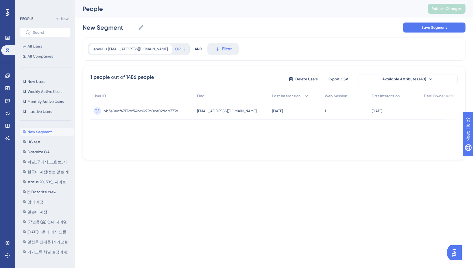
click at [218, 26] on div "New Segment New Segment Save Segment" at bounding box center [274, 28] width 383 height 20
click at [49, 47] on button "All Users" at bounding box center [45, 47] width 51 height 8
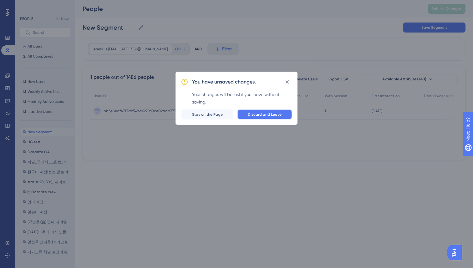
click at [269, 116] on span "Discard and Leave" at bounding box center [265, 114] width 34 height 5
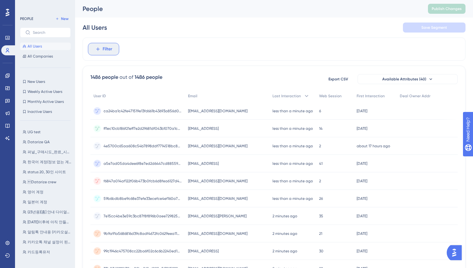
click at [111, 50] on span "Filter" at bounding box center [108, 49] width 10 height 8
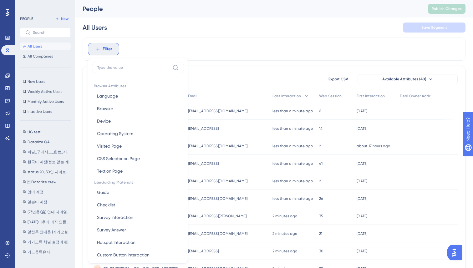
scroll to position [27, 0]
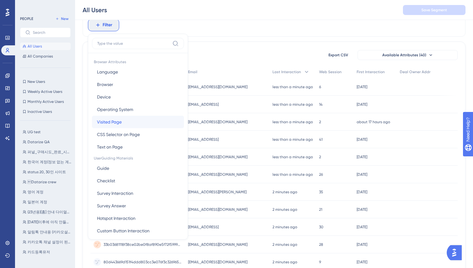
click at [122, 123] on button "Visited Page Visited Page" at bounding box center [138, 122] width 92 height 13
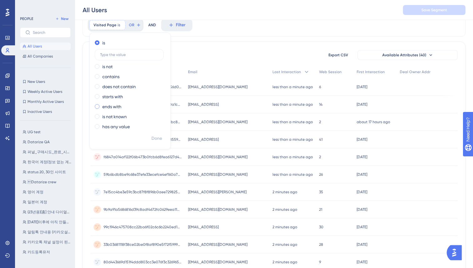
click at [109, 104] on label "ends with" at bounding box center [111, 107] width 19 height 8
click at [117, 101] on label at bounding box center [129, 104] width 69 height 11
click at [117, 103] on input "text" at bounding box center [129, 105] width 58 height 4
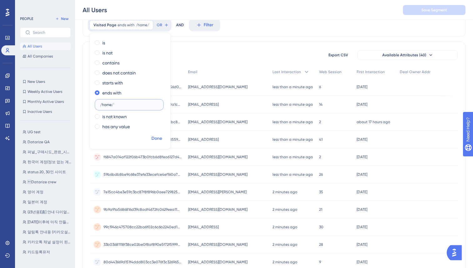
type input "/home/"
click at [157, 136] on span "Done" at bounding box center [156, 139] width 11 height 8
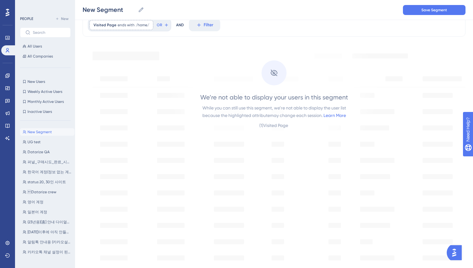
scroll to position [0, 0]
